Goal: Information Seeking & Learning: Learn about a topic

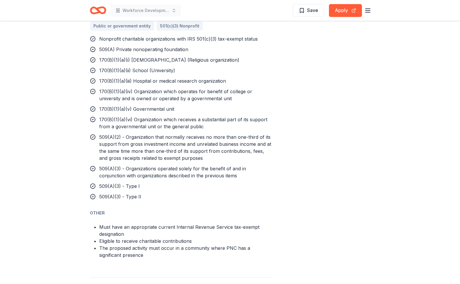
scroll to position [498, 0]
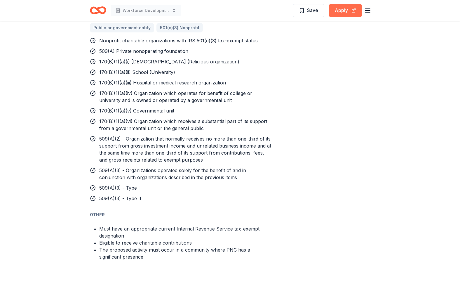
click at [341, 8] on button "Apply" at bounding box center [345, 10] width 33 height 13
drag, startPoint x: 284, startPoint y: 116, endPoint x: 305, endPoint y: 15, distance: 102.8
click at [305, 18] on div "Workforce Development Save Apply PNC Foundation- PNC Grow Up Great From PNC Fou…" at bounding box center [230, 87] width 460 height 1170
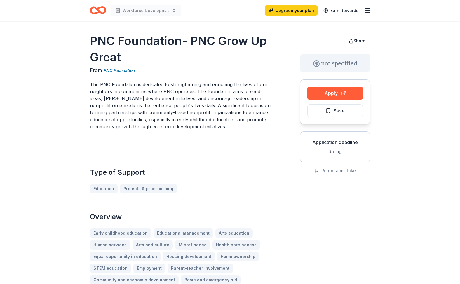
scroll to position [0, 0]
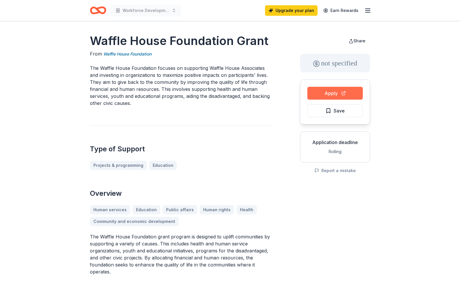
click at [329, 96] on button "Apply" at bounding box center [334, 93] width 55 height 13
